Goal: Information Seeking & Learning: Find specific fact

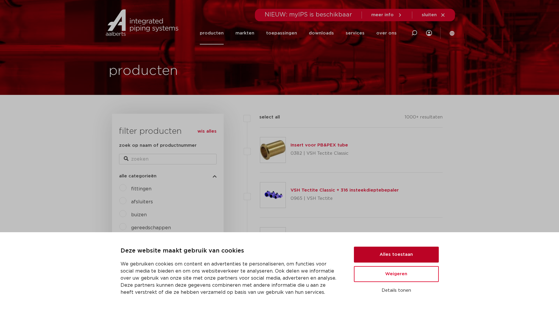
click at [399, 259] on button "Alles toestaan" at bounding box center [396, 255] width 85 height 16
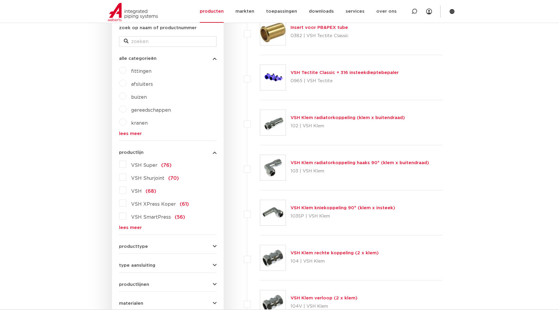
scroll to position [118, 0]
click at [127, 165] on label "VSH Super (76)" at bounding box center [149, 163] width 45 height 9
click at [0, 0] on input "VSH Super (76)" at bounding box center [0, 0] width 0 height 0
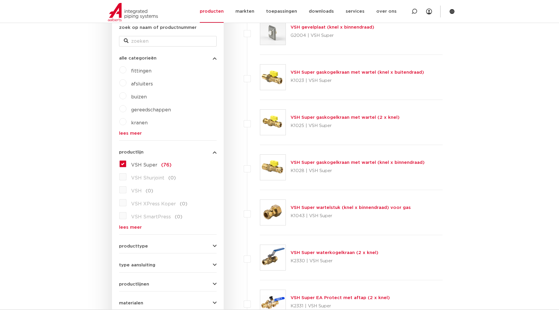
click at [128, 227] on link "lees meer" at bounding box center [168, 227] width 98 height 4
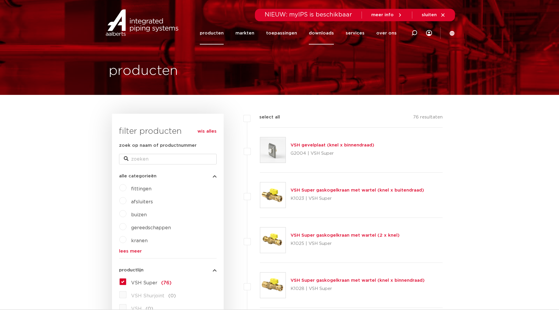
click at [323, 34] on link "downloads" at bounding box center [321, 33] width 25 height 23
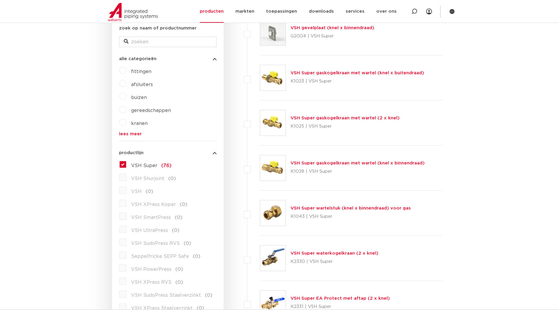
scroll to position [118, 0]
click at [127, 164] on label "VSH Super (76)" at bounding box center [149, 164] width 45 height 9
click at [0, 0] on input "VSH Super (76)" at bounding box center [0, 0] width 0 height 0
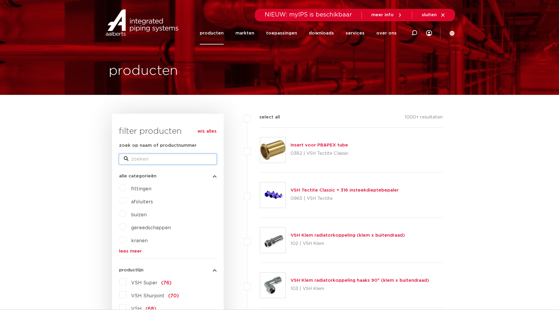
click at [175, 162] on input "zoek op naam of productnummer" at bounding box center [168, 159] width 98 height 11
type input "42"
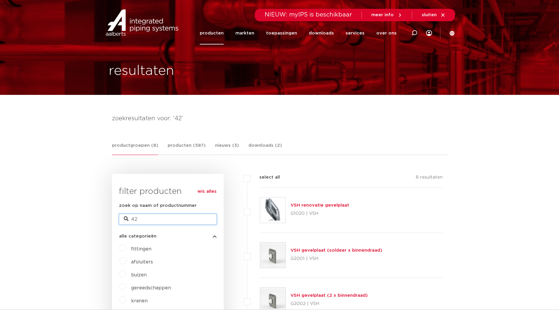
click at [150, 219] on input "42" at bounding box center [168, 219] width 98 height 11
type input "42 mm"
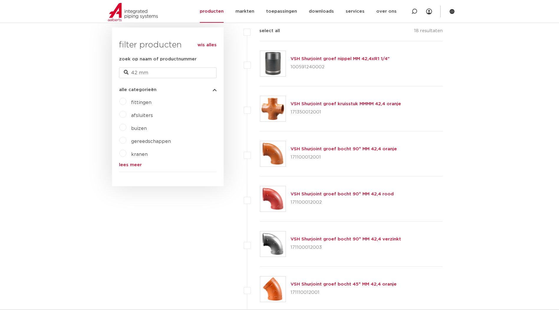
scroll to position [147, 0]
click at [123, 167] on link "lees meer" at bounding box center [168, 164] width 98 height 4
click at [127, 102] on label "fittingen" at bounding box center [139, 100] width 25 height 9
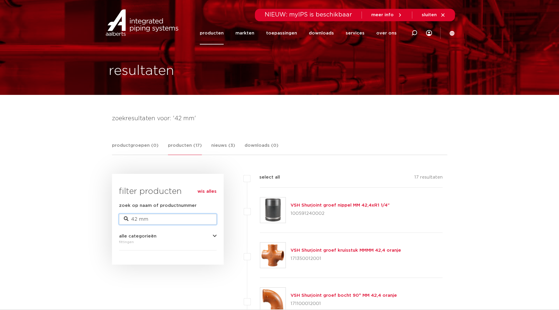
click at [181, 220] on input "42 mm" at bounding box center [168, 219] width 98 height 11
type input "4"
type input "vsh 42"
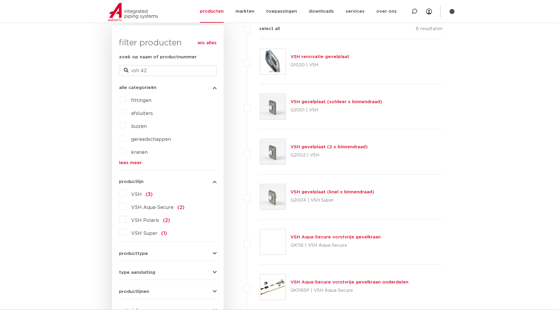
scroll to position [148, 0]
click at [160, 69] on input "vsh 42" at bounding box center [168, 71] width 98 height 11
type input "vsh"
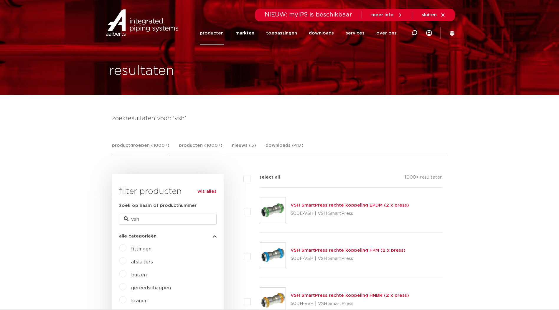
click at [205, 191] on link "wis alles" at bounding box center [207, 191] width 19 height 7
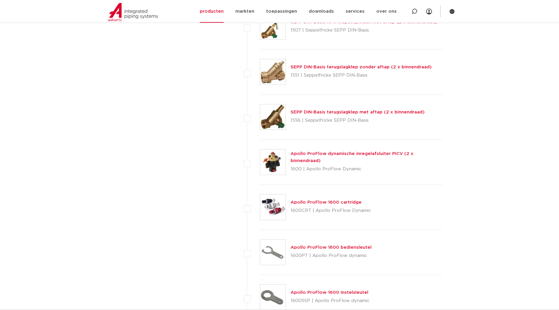
scroll to position [2064, 0]
click at [321, 12] on link "downloads" at bounding box center [321, 11] width 25 height 23
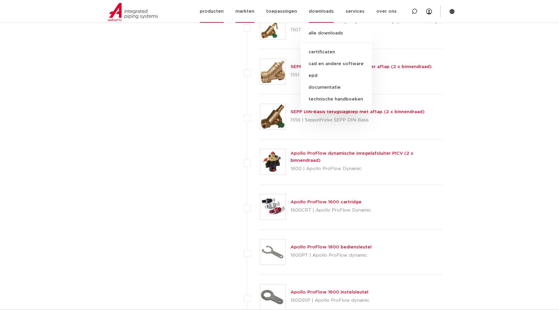
click at [253, 13] on link "markten" at bounding box center [245, 11] width 19 height 23
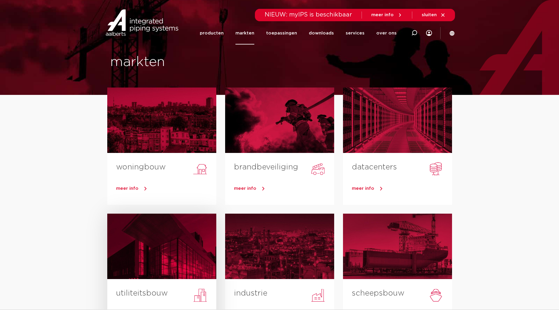
click at [159, 251] on div at bounding box center [161, 246] width 109 height 65
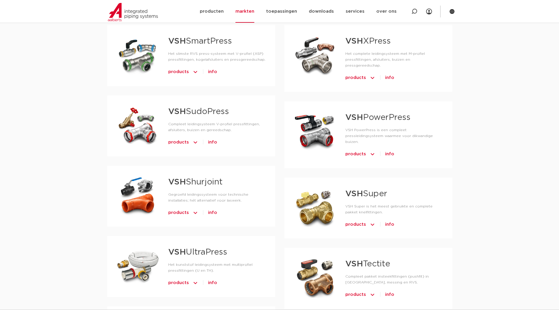
scroll to position [383, 0]
click at [314, 203] on div at bounding box center [315, 207] width 42 height 41
click at [369, 190] on link "VSH Super" at bounding box center [367, 194] width 42 height 8
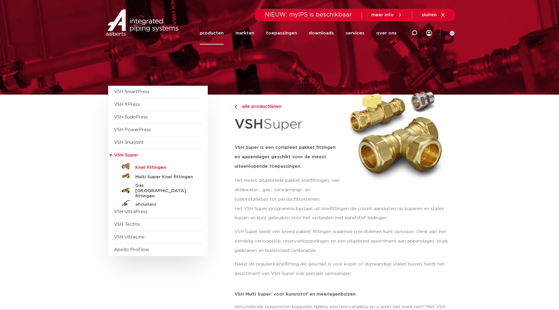
click at [156, 167] on h5 "Knel fittingen" at bounding box center [164, 167] width 58 height 5
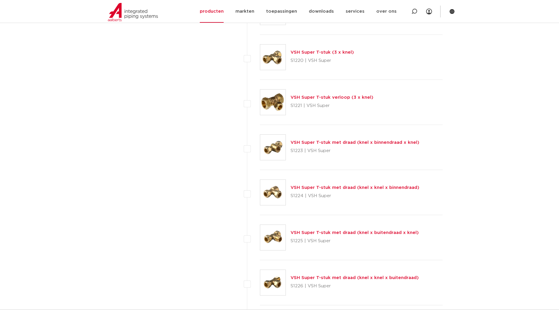
scroll to position [815, 0]
click at [316, 97] on link "VSH Super T-stuk verloop (3 x knel)" at bounding box center [332, 98] width 83 height 4
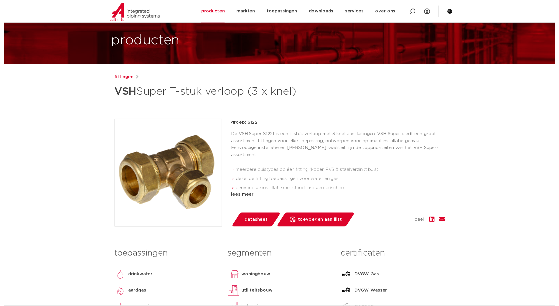
scroll to position [29, 0]
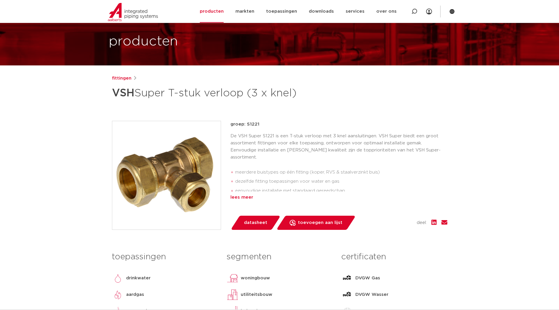
click at [247, 197] on div "lees meer" at bounding box center [339, 197] width 217 height 7
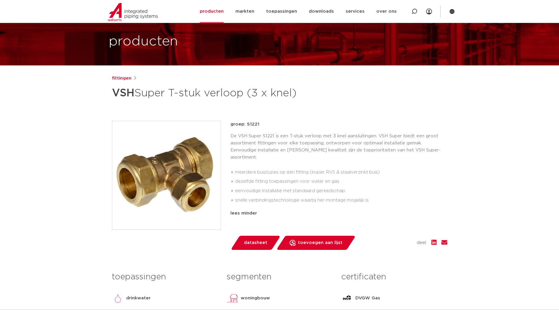
click at [252, 238] on span "datasheet" at bounding box center [255, 242] width 23 height 9
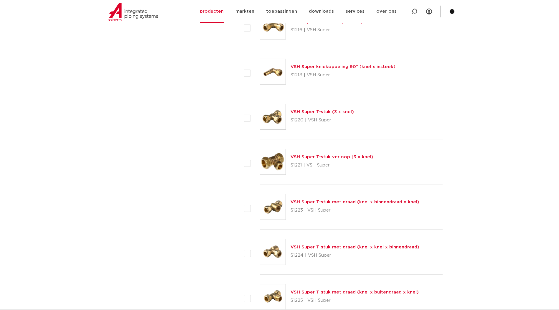
scroll to position [756, 0]
click at [311, 156] on link "VSH Super T-stuk verloop (3 x knel)" at bounding box center [332, 157] width 83 height 4
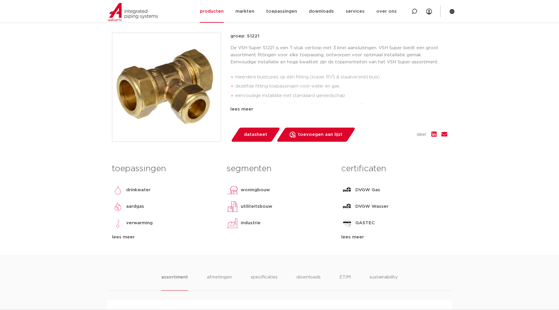
click at [266, 138] on span "datasheet" at bounding box center [255, 134] width 23 height 9
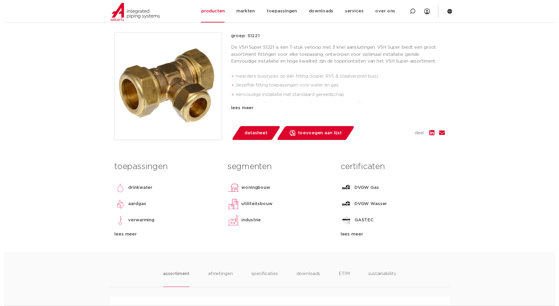
scroll to position [118, 0]
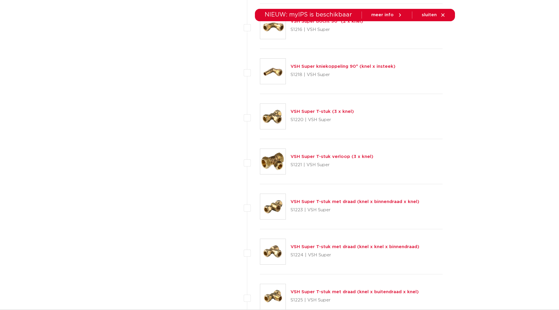
click at [310, 293] on link "VSH Super T-stuk met draad (knel x buitendraad x knel)" at bounding box center [355, 292] width 128 height 4
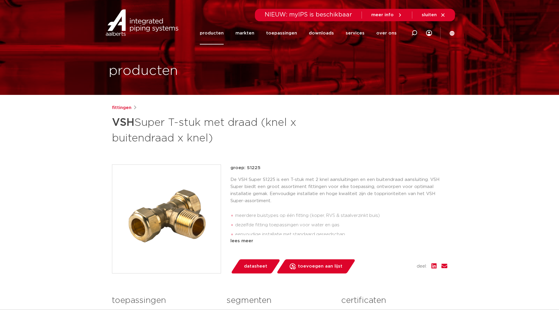
click at [189, 221] on img at bounding box center [166, 219] width 109 height 109
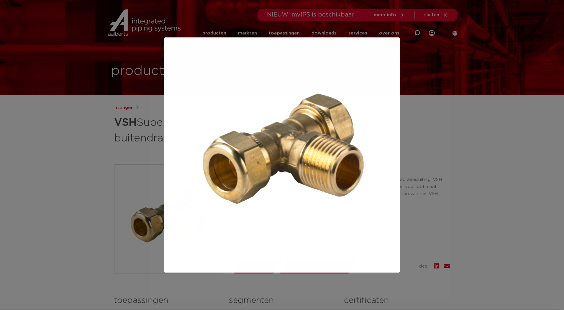
drag, startPoint x: 447, startPoint y: 85, endPoint x: 443, endPoint y: 86, distance: 4.0
click at [447, 84] on div at bounding box center [282, 155] width 564 height 310
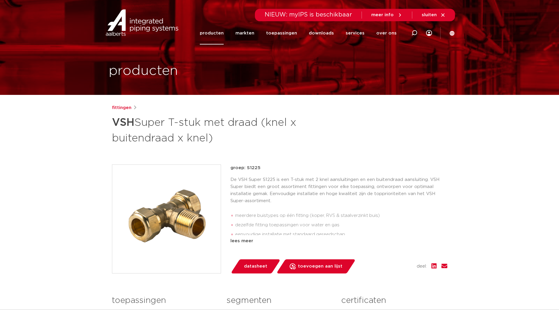
click at [256, 262] on link "datasheet" at bounding box center [256, 267] width 50 height 14
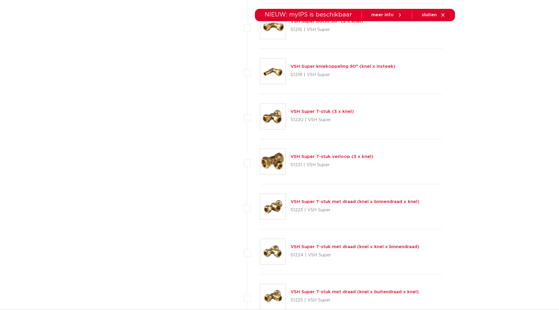
click at [356, 203] on link "VSH Super T-stuk met draad (knel x binnendraad x knel)" at bounding box center [355, 202] width 129 height 4
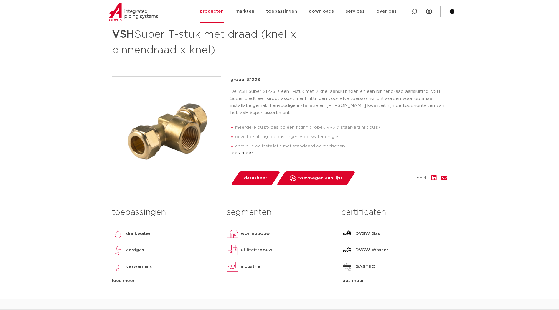
click at [260, 173] on link "datasheet" at bounding box center [256, 178] width 50 height 14
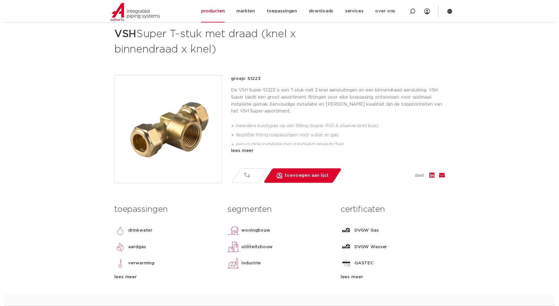
scroll to position [88, 0]
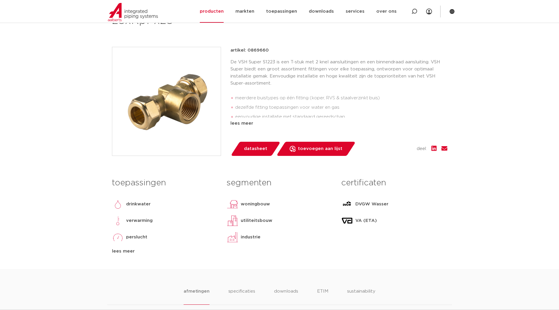
scroll to position [118, 0]
drag, startPoint x: 273, startPoint y: 49, endPoint x: 247, endPoint y: 52, distance: 26.1
click at [247, 52] on div "artikel: 0869660" at bounding box center [339, 50] width 217 height 7
copy p "0869660"
